Goal: Browse casually: Explore the website without a specific task or goal

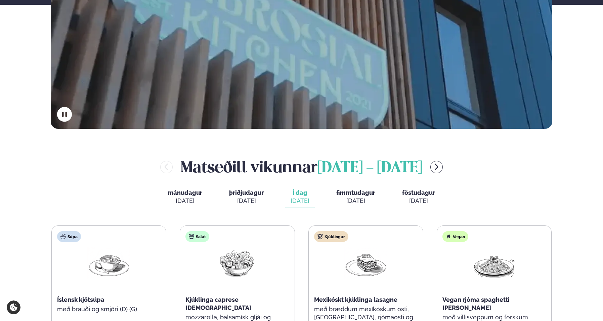
scroll to position [218, 0]
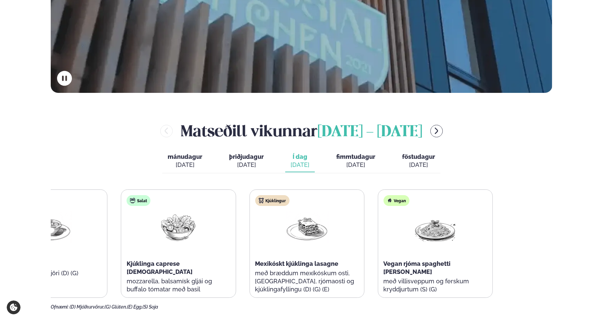
click at [260, 237] on div "Kjúklingur Mexikóskt kjúklinga lasagne með bræddum mexíkóskum osti, [GEOGRAPHIC…" at bounding box center [307, 248] width 114 height 116
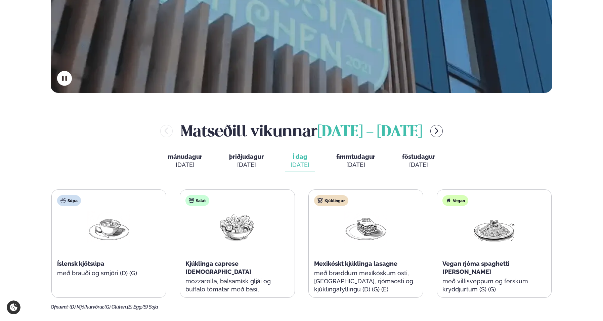
click at [402, 231] on div "Súpa Íslensk kjötsúpa með brauði og smjöri (D) (G) Salat Kjúklinga caprese sala…" at bounding box center [301, 243] width 500 height 108
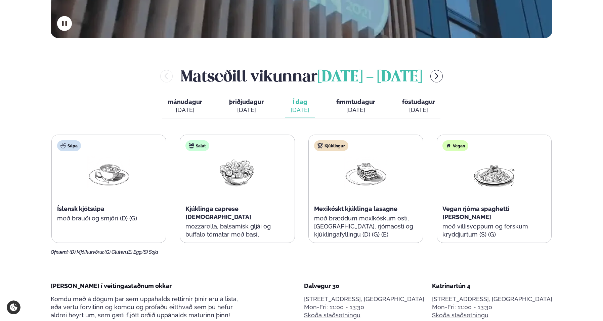
scroll to position [282, 0]
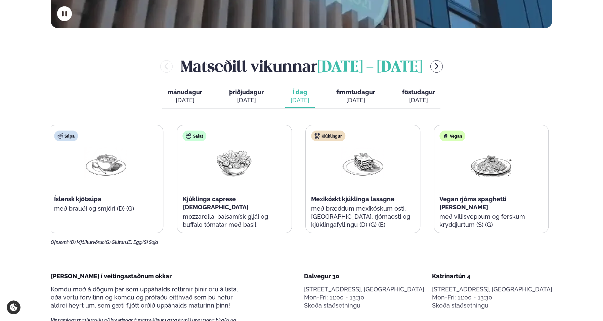
click at [327, 212] on div "Kjúklingur Mexikóskt kjúklinga lasagne með bræddum mexíkóskum osti, [GEOGRAPHIC…" at bounding box center [363, 183] width 114 height 116
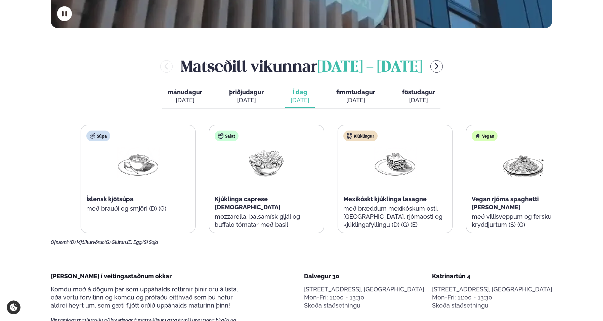
click at [331, 208] on div "Súpa Íslensk kjötsúpa með brauði og smjöri (D) (G) Salat Kjúklinga caprese sala…" at bounding box center [331, 179] width 500 height 108
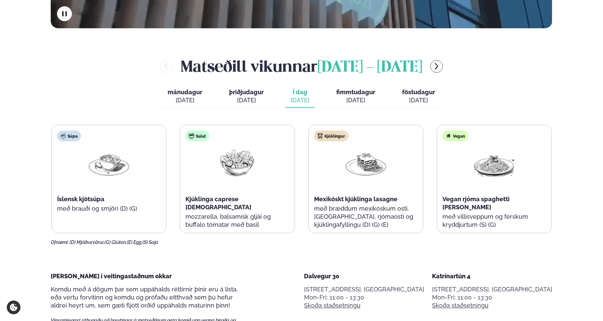
click at [250, 202] on span "Kjúklinga caprese [DEMOGRAPHIC_DATA]" at bounding box center [218, 202] width 66 height 15
click at [260, 212] on p "mozzarella, balsamísk gljái og buffalo tómatar með basil" at bounding box center [236, 220] width 103 height 16
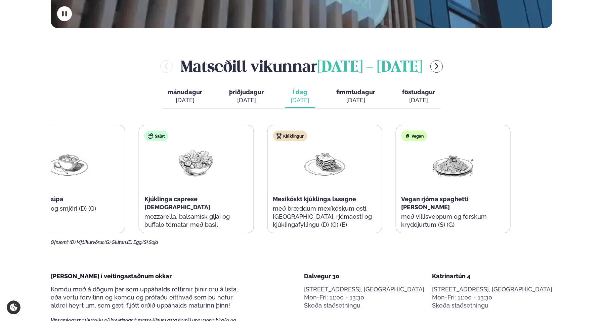
click at [166, 198] on div "Salat Kjúklinga caprese salat mozzarella, balsamísk gljái og buffalo tómatar me…" at bounding box center [196, 183] width 114 height 116
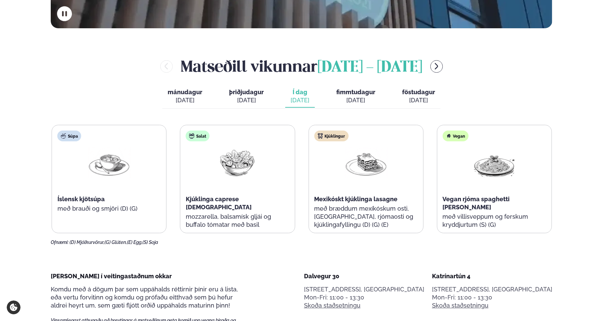
click at [246, 231] on div "Salat Kjúklinga caprese salat mozzarella, balsamísk gljái og buffalo tómatar me…" at bounding box center [237, 183] width 114 height 116
click at [220, 212] on p "mozzarella, balsamísk gljái og buffalo tómatar með basil" at bounding box center [237, 220] width 103 height 16
click at [223, 219] on p "mozzarella, balsamísk gljái og buffalo tómatar með basil" at bounding box center [237, 220] width 103 height 16
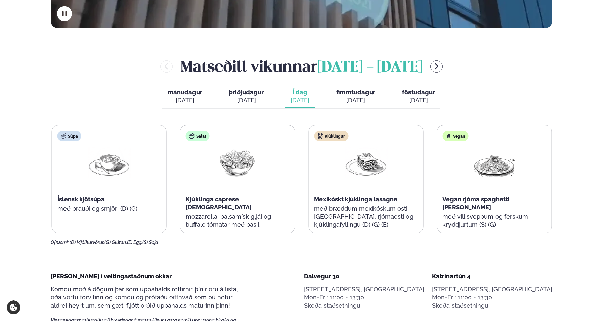
click at [214, 214] on p "mozzarella, balsamísk gljái og buffalo tómatar með basil" at bounding box center [237, 220] width 103 height 16
click at [204, 197] on span "Kjúklinga caprese [DEMOGRAPHIC_DATA]" at bounding box center [219, 202] width 66 height 15
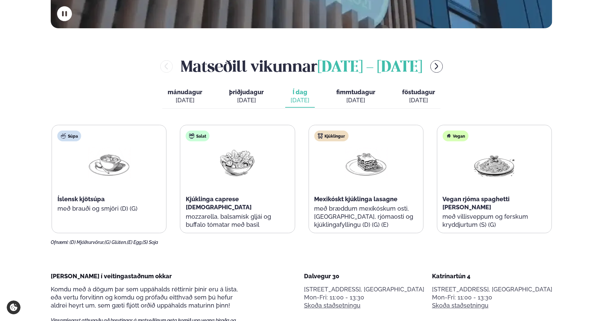
click at [204, 198] on span "Kjúklinga caprese [DEMOGRAPHIC_DATA]" at bounding box center [219, 202] width 66 height 15
click at [344, 209] on p "með bræddum mexíkóskum osti, [GEOGRAPHIC_DATA], rjómaosti og kjúklingafyllingu …" at bounding box center [365, 216] width 103 height 24
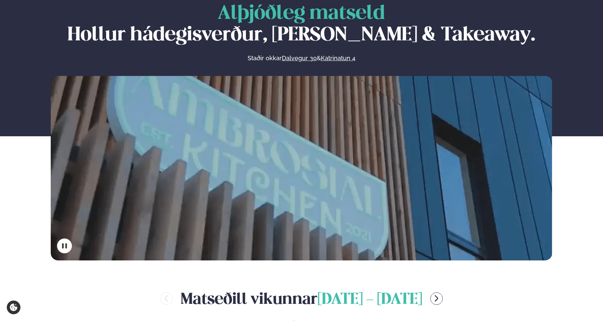
scroll to position [0, 0]
